Goal: Complete application form: Complete application form

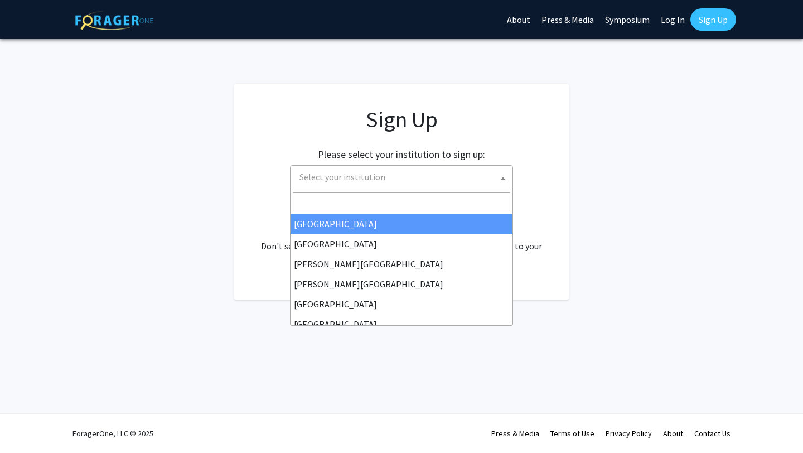
click at [377, 177] on span "Select your institution" at bounding box center [342, 176] width 86 height 11
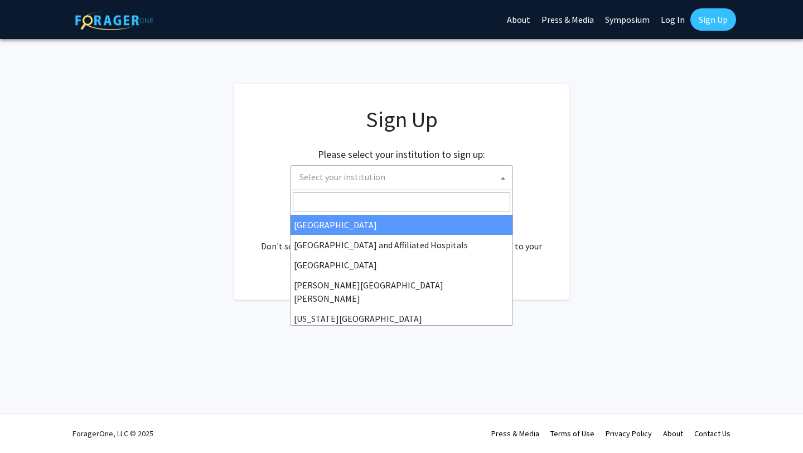
scroll to position [174, 0]
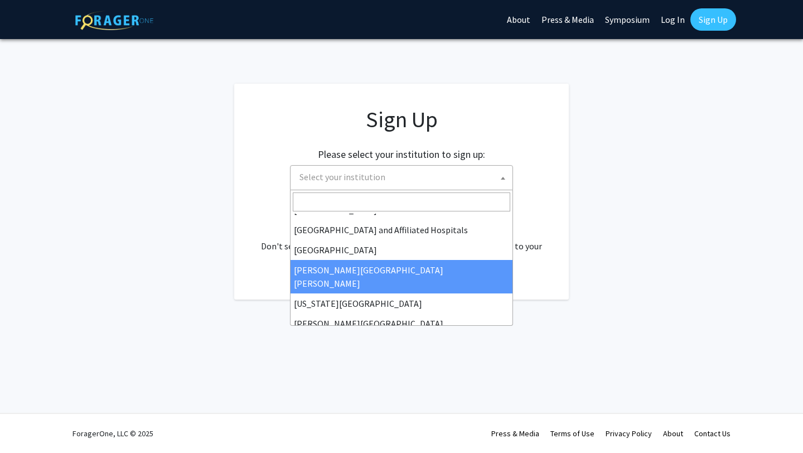
select select "1"
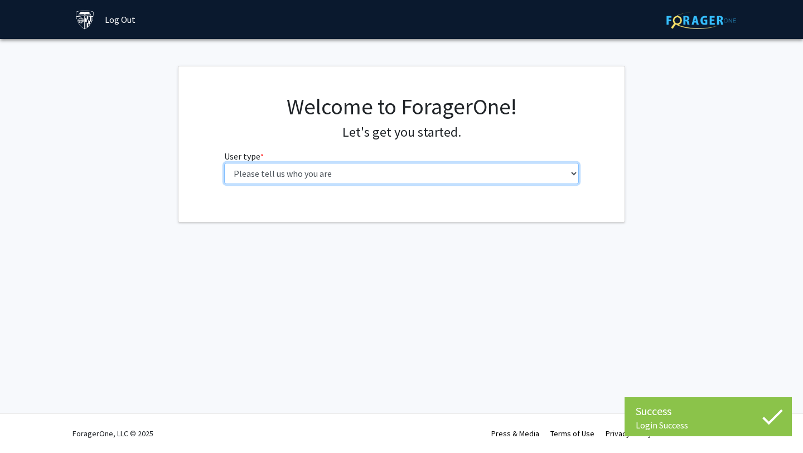
click at [446, 176] on select "Please tell us who you are Undergraduate Student Master's Student Doctoral Cand…" at bounding box center [401, 173] width 355 height 21
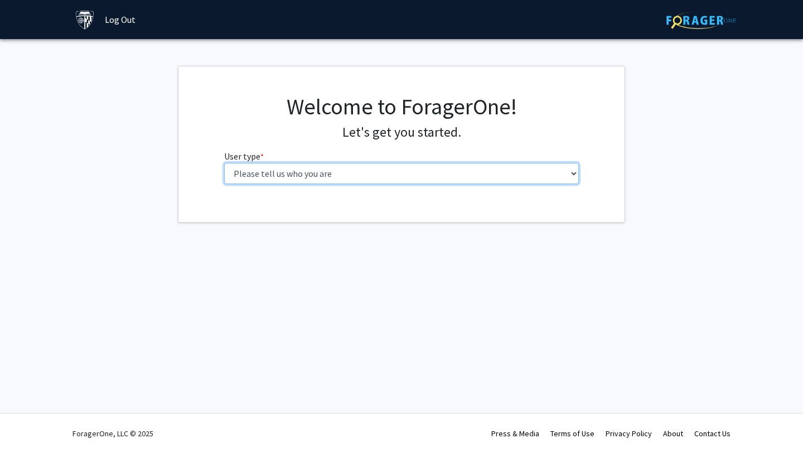
select select "2: masters"
click at [224, 163] on select "Please tell us who you are Undergraduate Student Master's Student Doctoral Cand…" at bounding box center [401, 173] width 355 height 21
